Goal: Navigation & Orientation: Find specific page/section

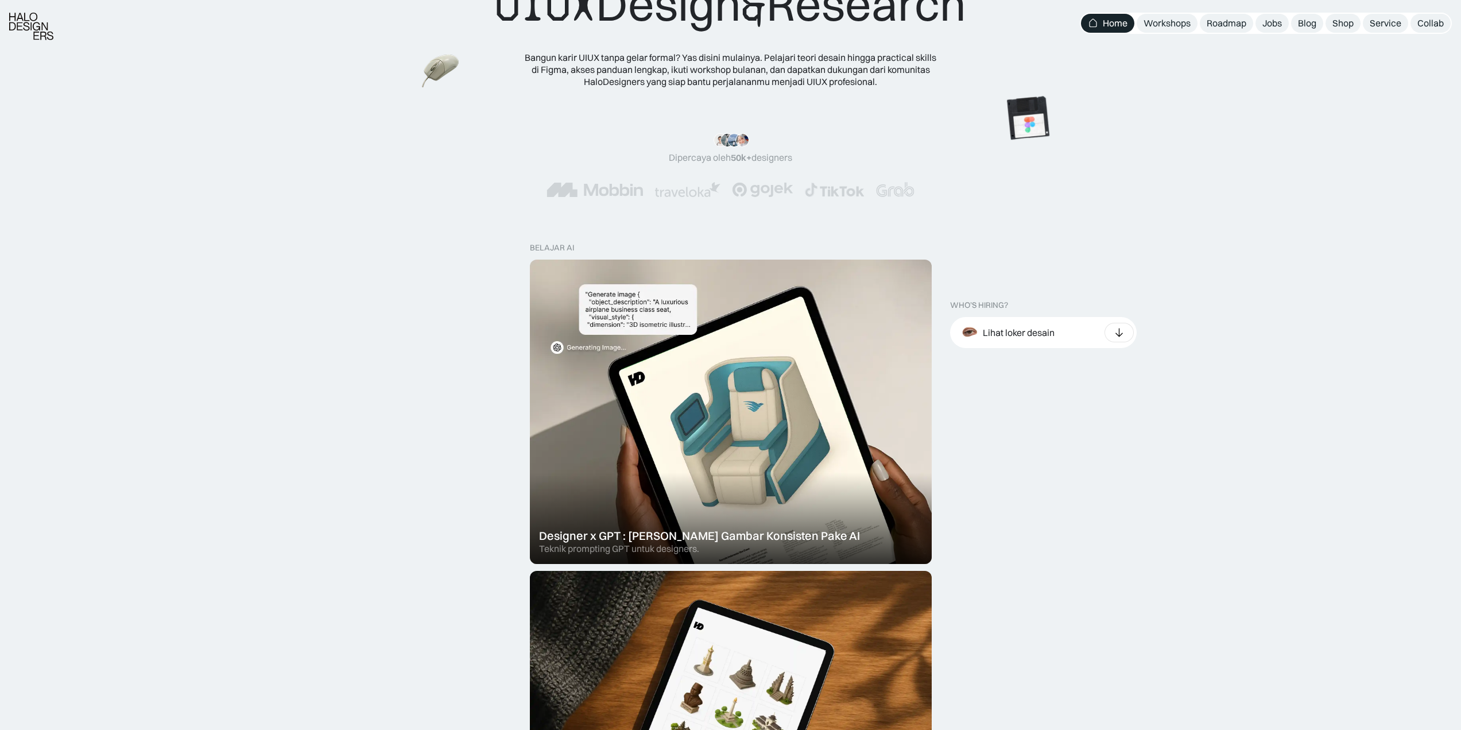
scroll to position [230, 0]
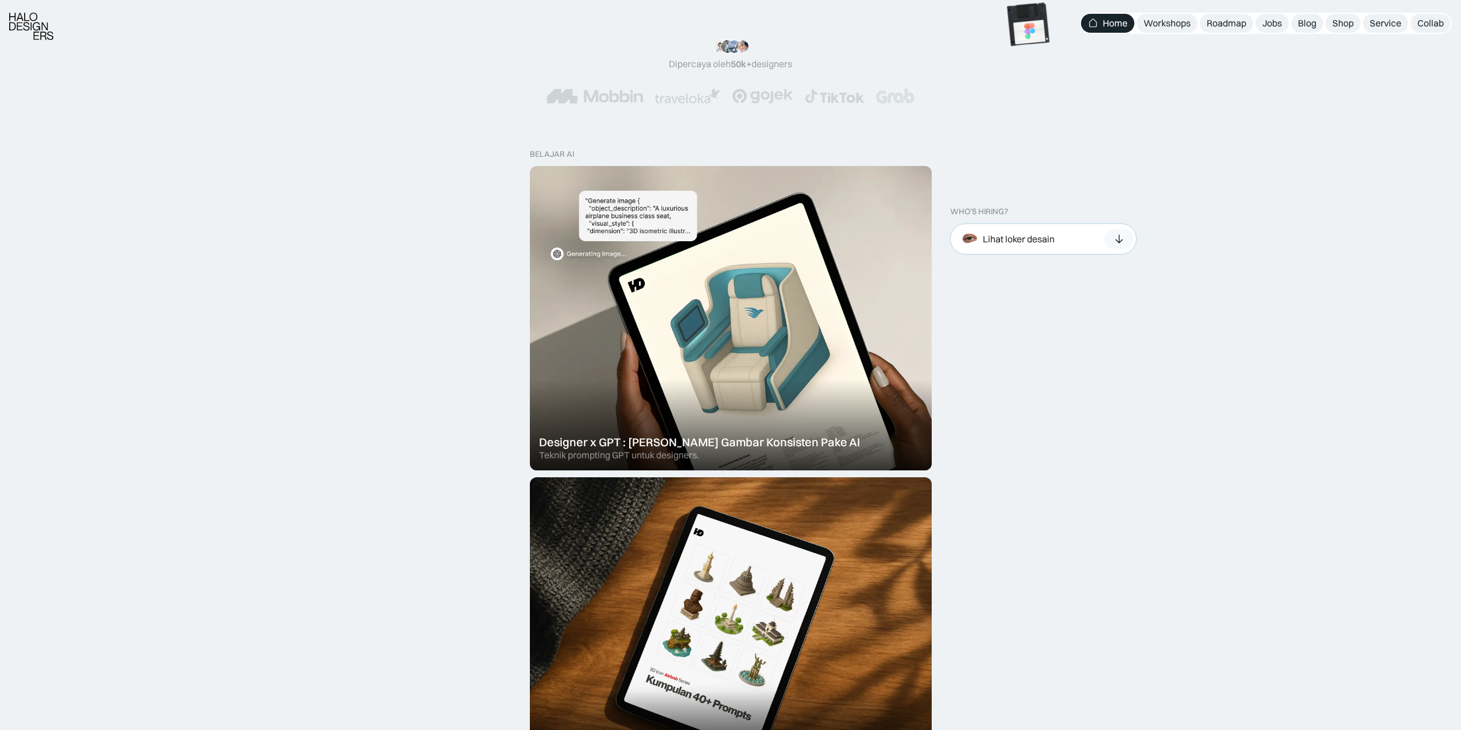
click at [1096, 234] on div "Lihat loker desain" at bounding box center [1043, 238] width 187 height 31
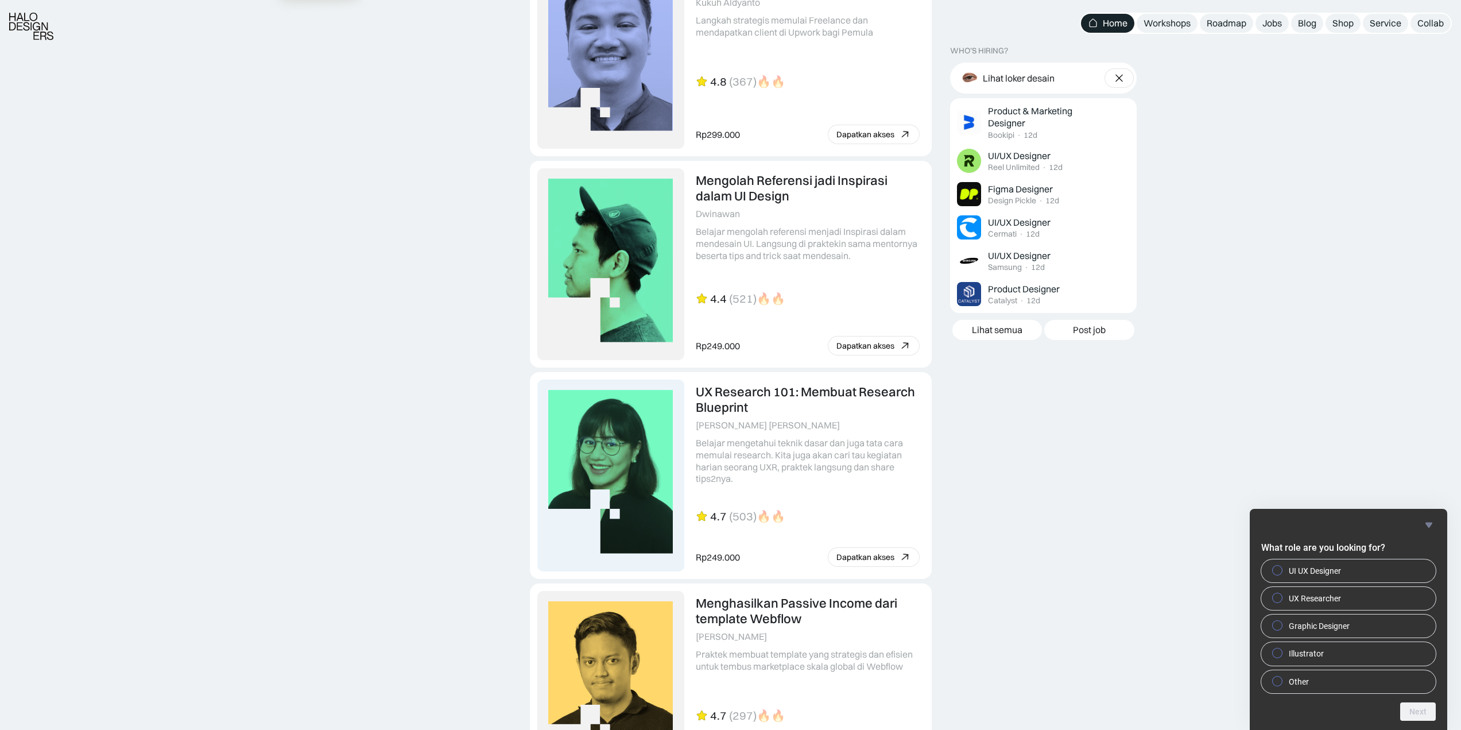
scroll to position [2584, 0]
